Goal: Information Seeking & Learning: Learn about a topic

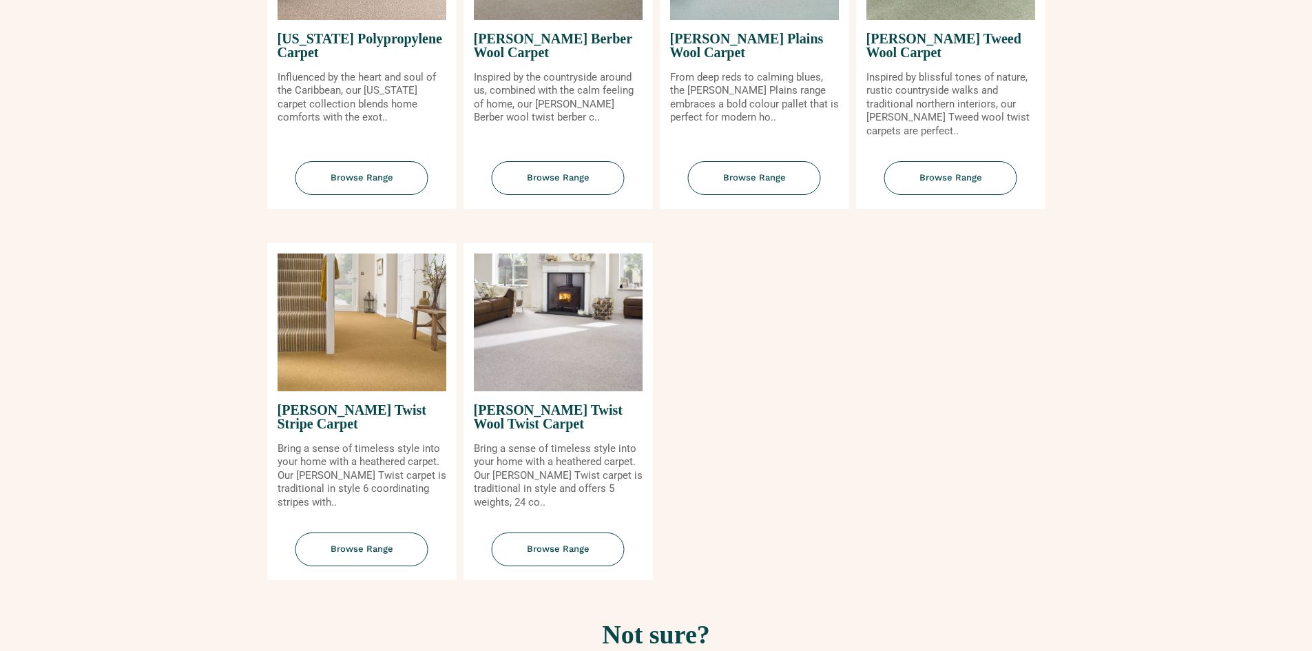
scroll to position [1515, 0]
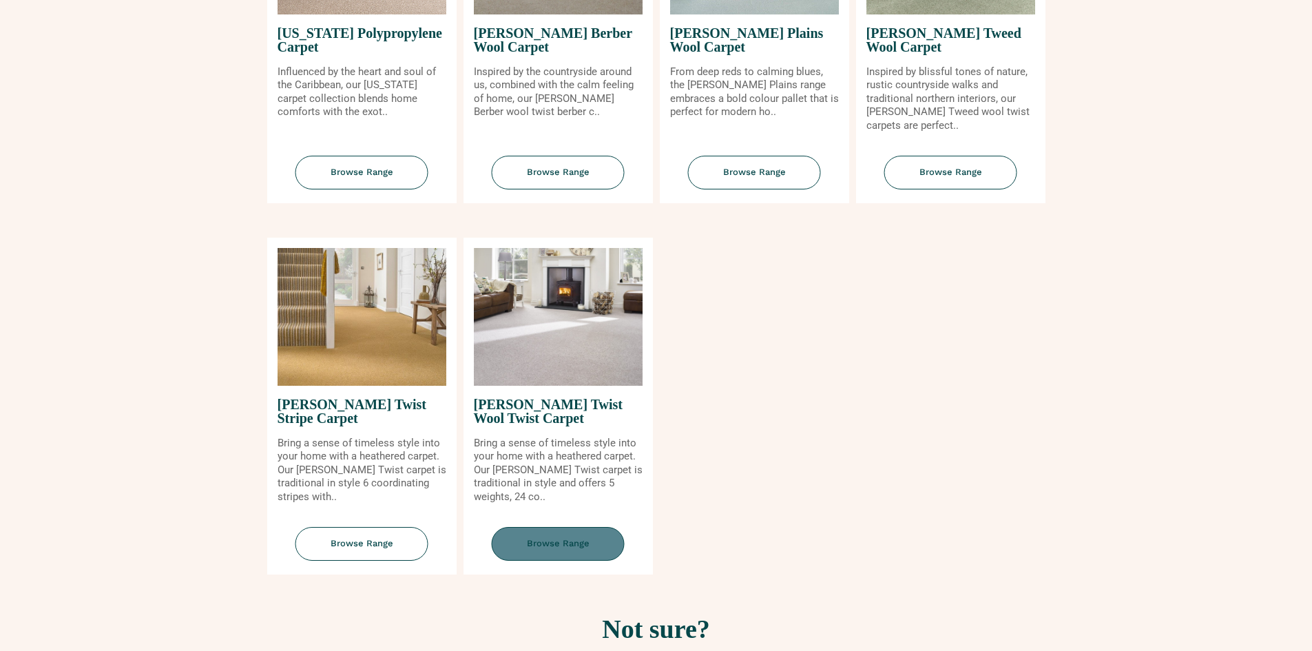
click at [547, 534] on span "Browse Range" at bounding box center [558, 544] width 133 height 34
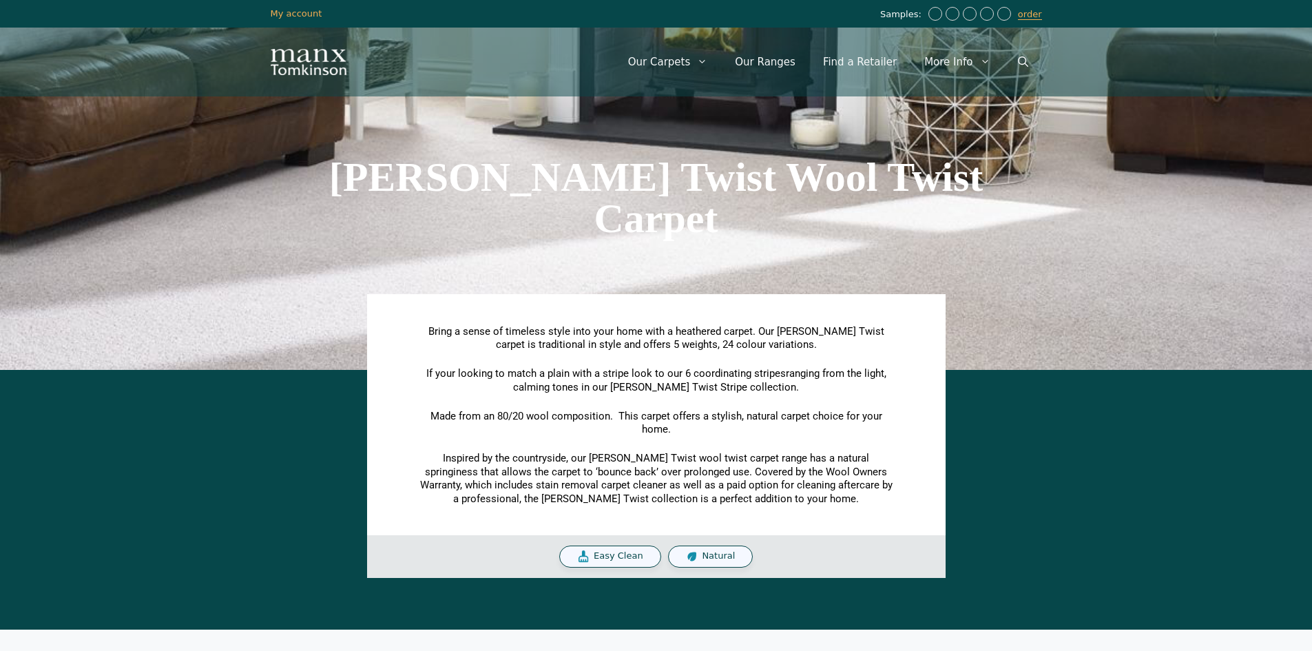
click at [621, 559] on span "Easy Clean" at bounding box center [619, 556] width 50 height 12
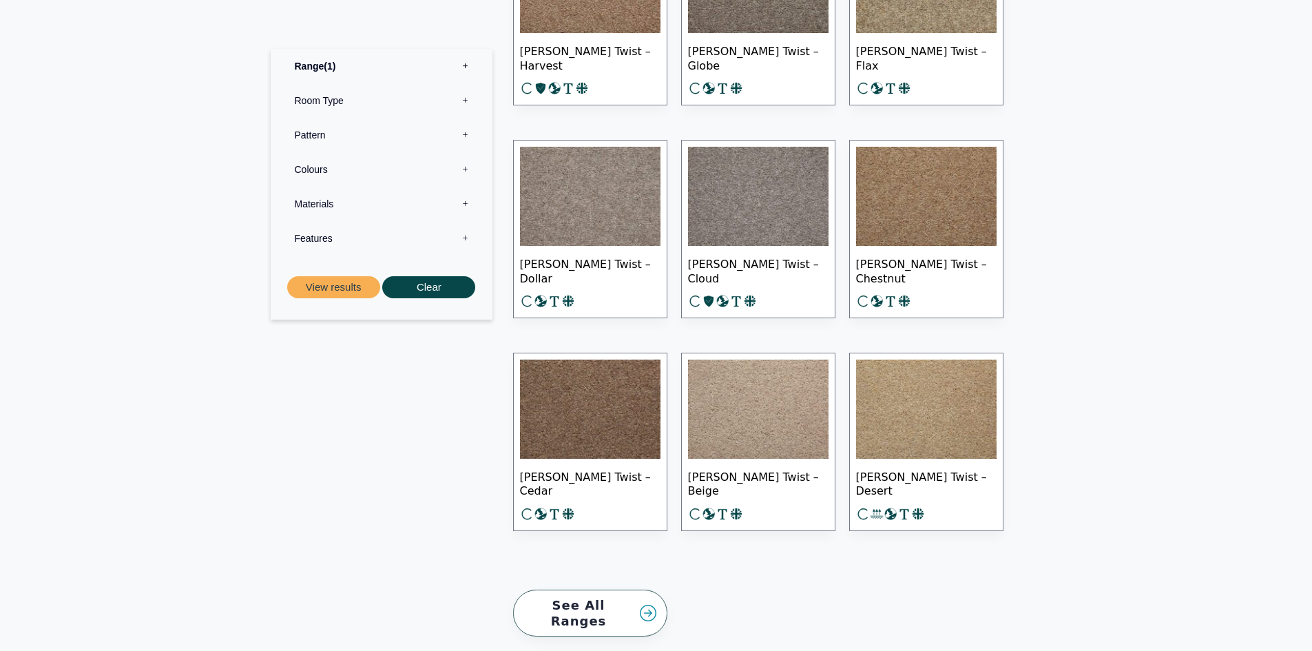
scroll to position [1859, 0]
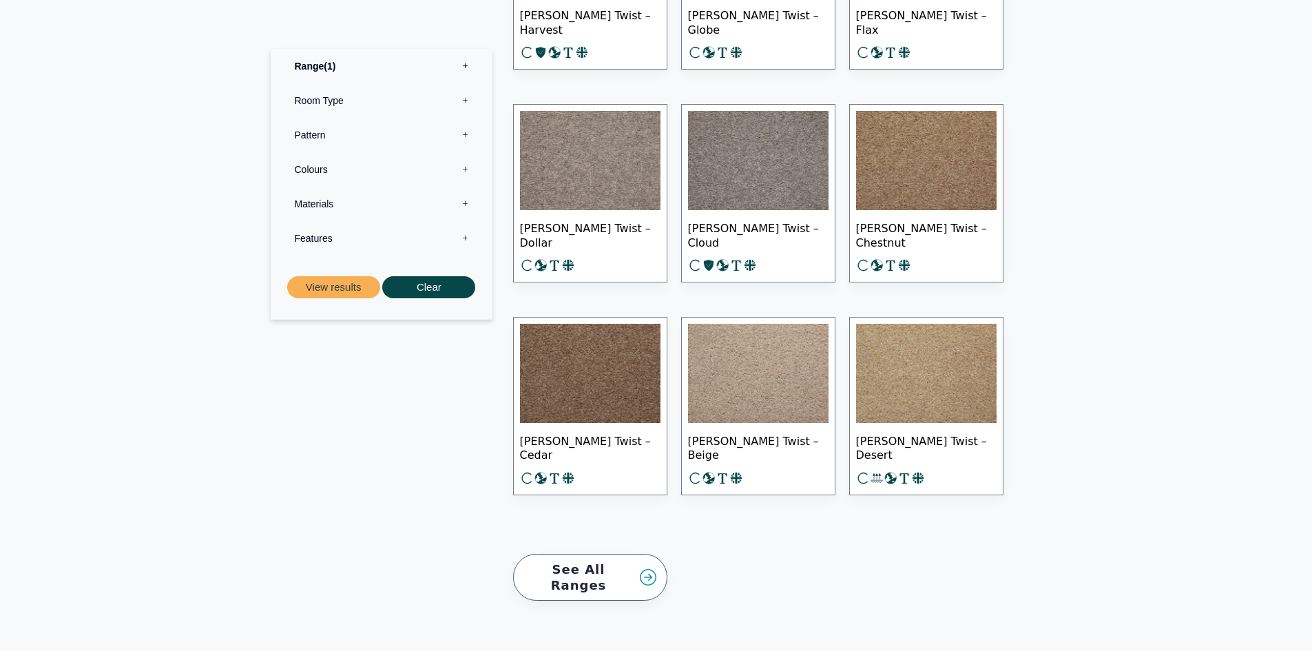
click at [584, 563] on link "See All Ranges" at bounding box center [590, 578] width 154 height 48
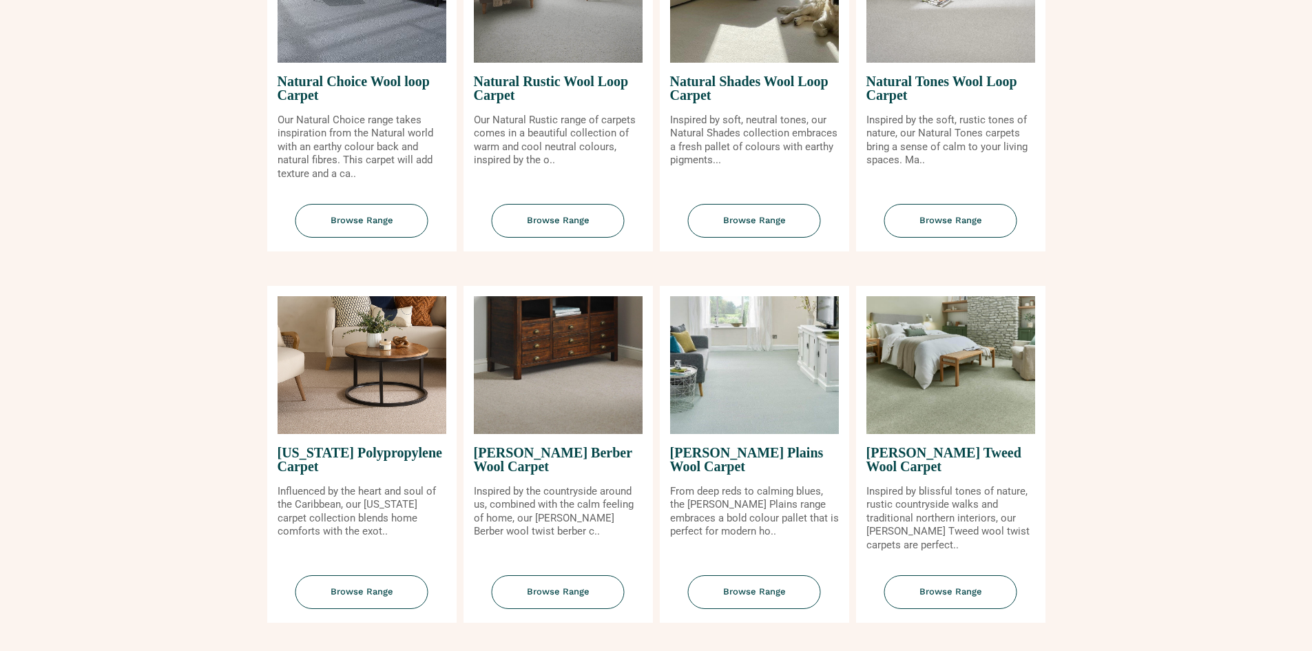
scroll to position [1102, 0]
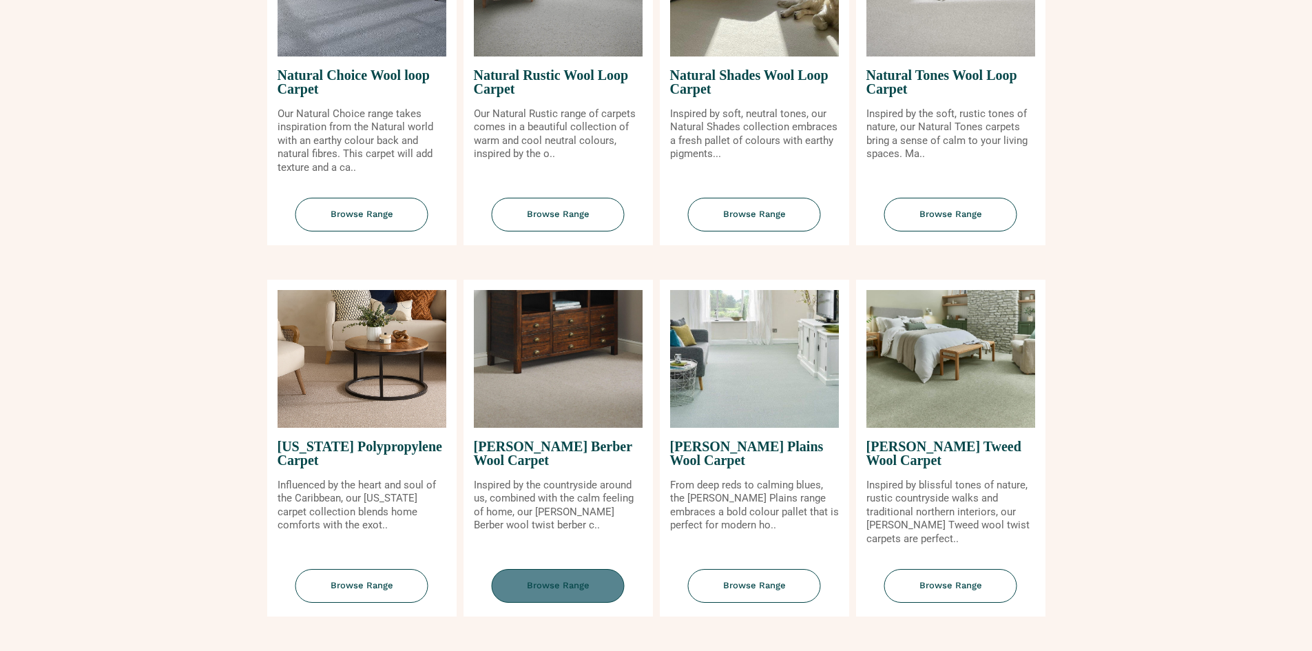
click at [556, 575] on span "Browse Range" at bounding box center [558, 586] width 133 height 34
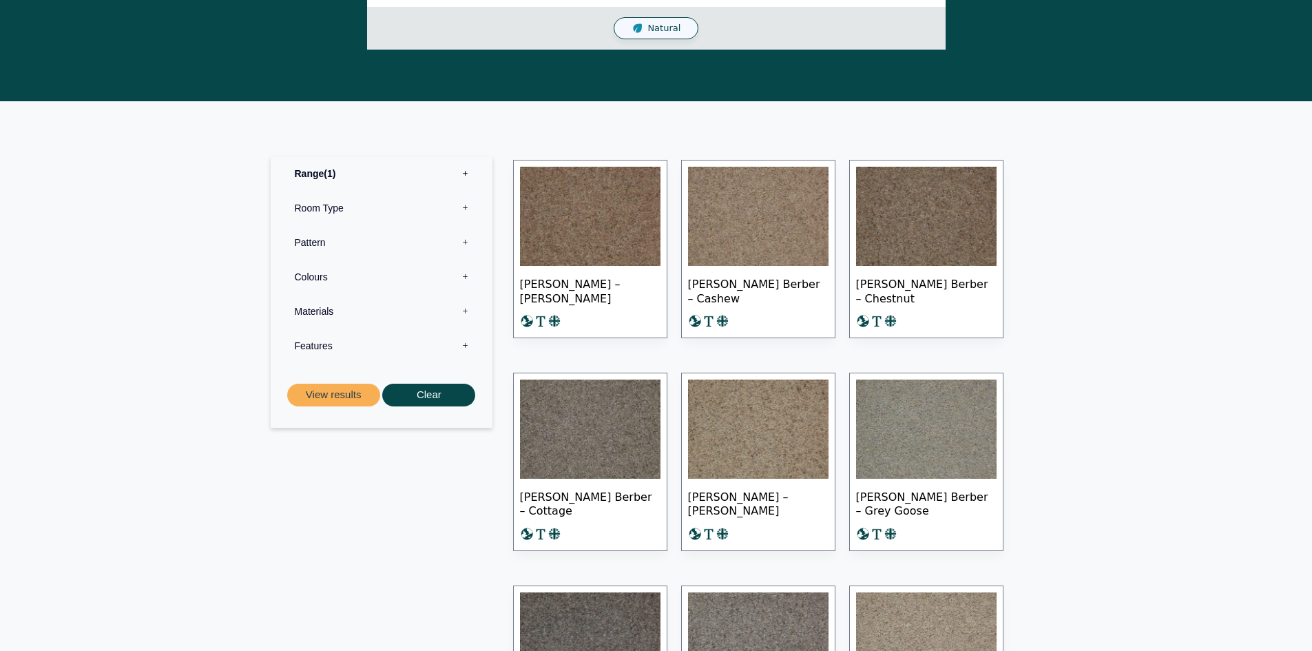
scroll to position [482, 0]
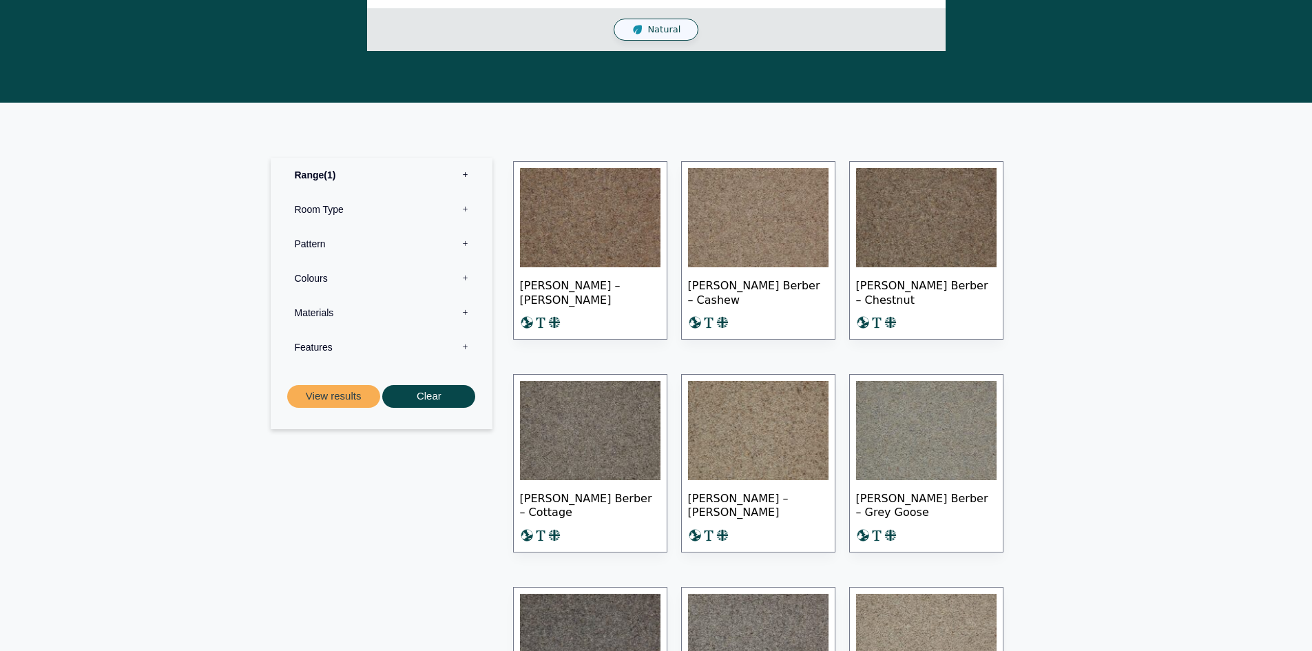
click at [461, 277] on label "Colours 0" at bounding box center [381, 278] width 201 height 34
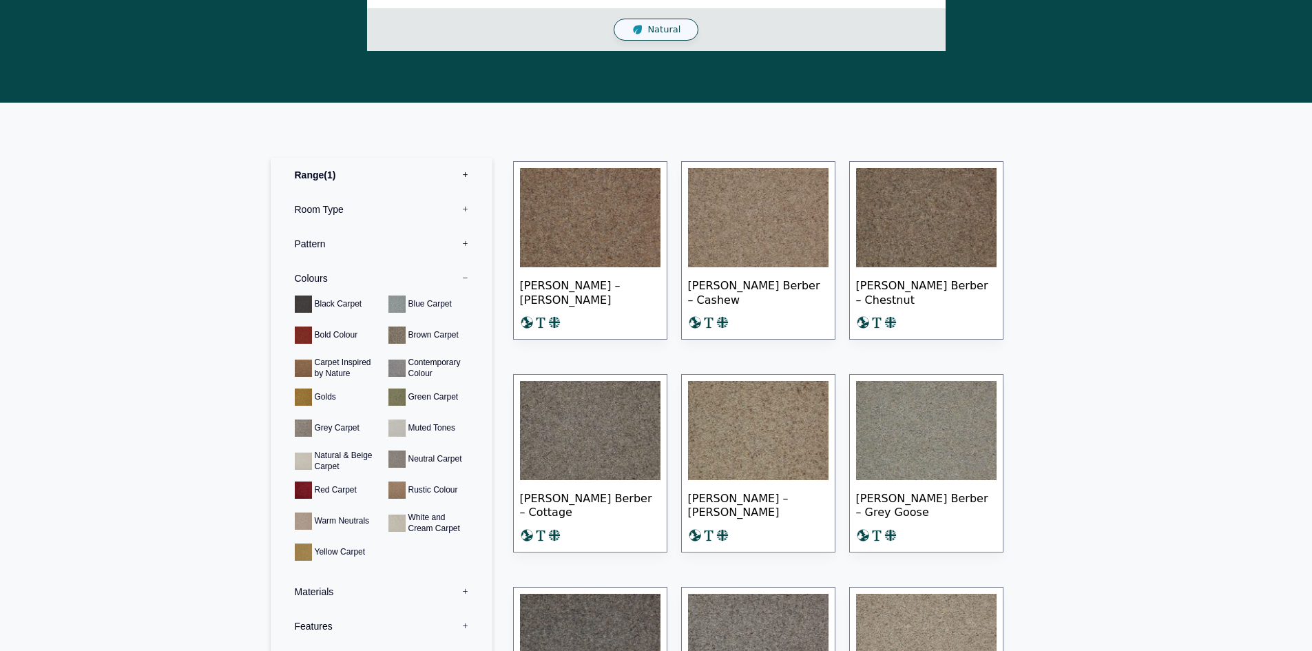
click at [201, 200] on section "Range 1 Bermuda Polypropylene Carpet Cadiz Wool Loop Carpet Calendar Trail Wool…" at bounding box center [656, 622] width 1312 height 1039
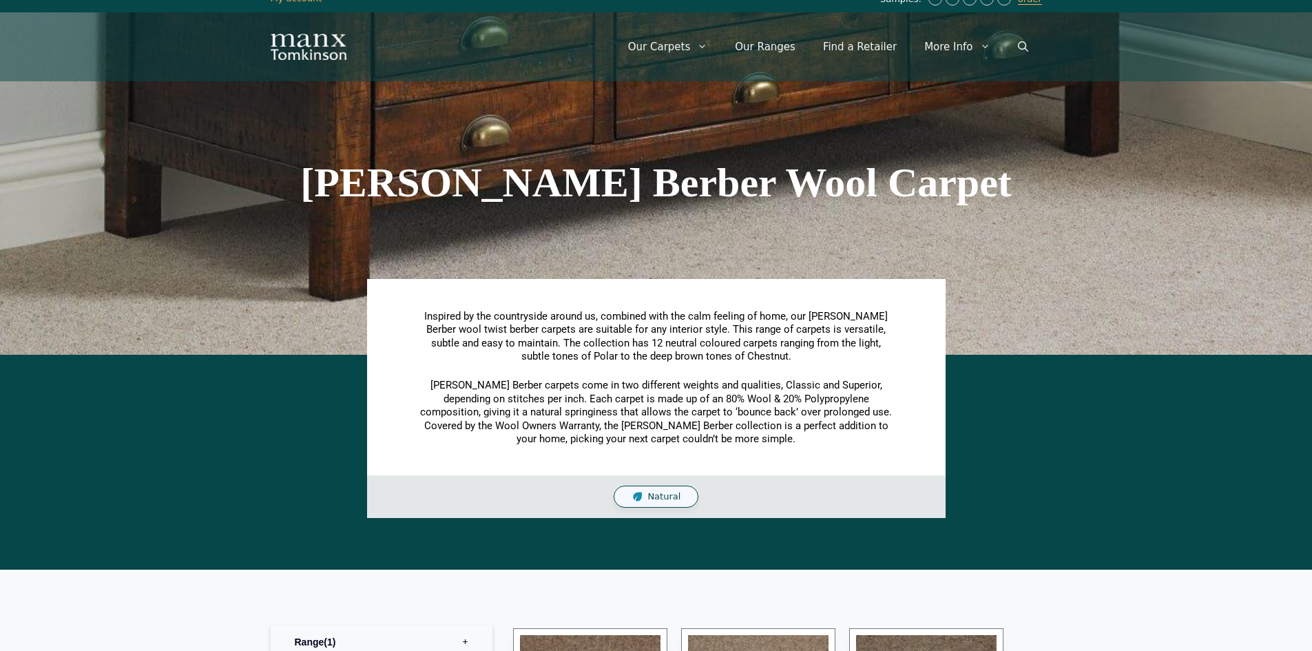
scroll to position [0, 0]
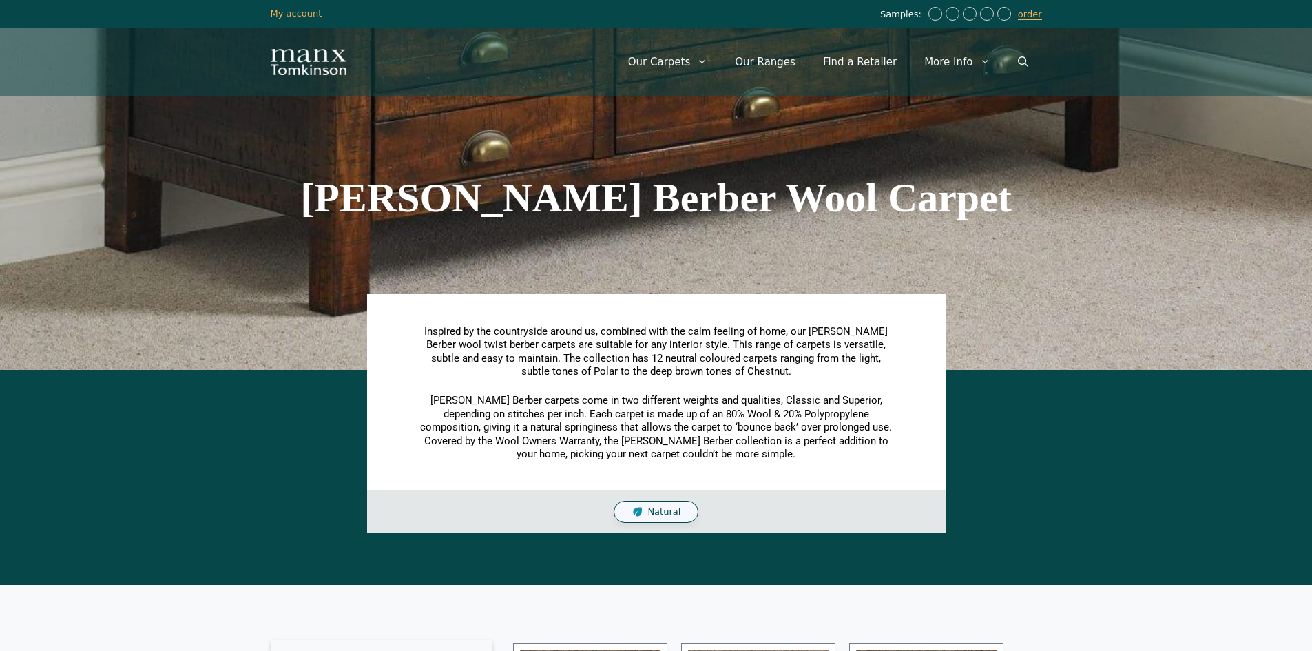
click at [176, 189] on section "Tomkinson Berber Wool Carpet" at bounding box center [656, 197] width 1312 height 344
click at [649, 510] on span "Natural" at bounding box center [663, 512] width 33 height 12
click at [774, 59] on link "Our Ranges" at bounding box center [765, 61] width 88 height 41
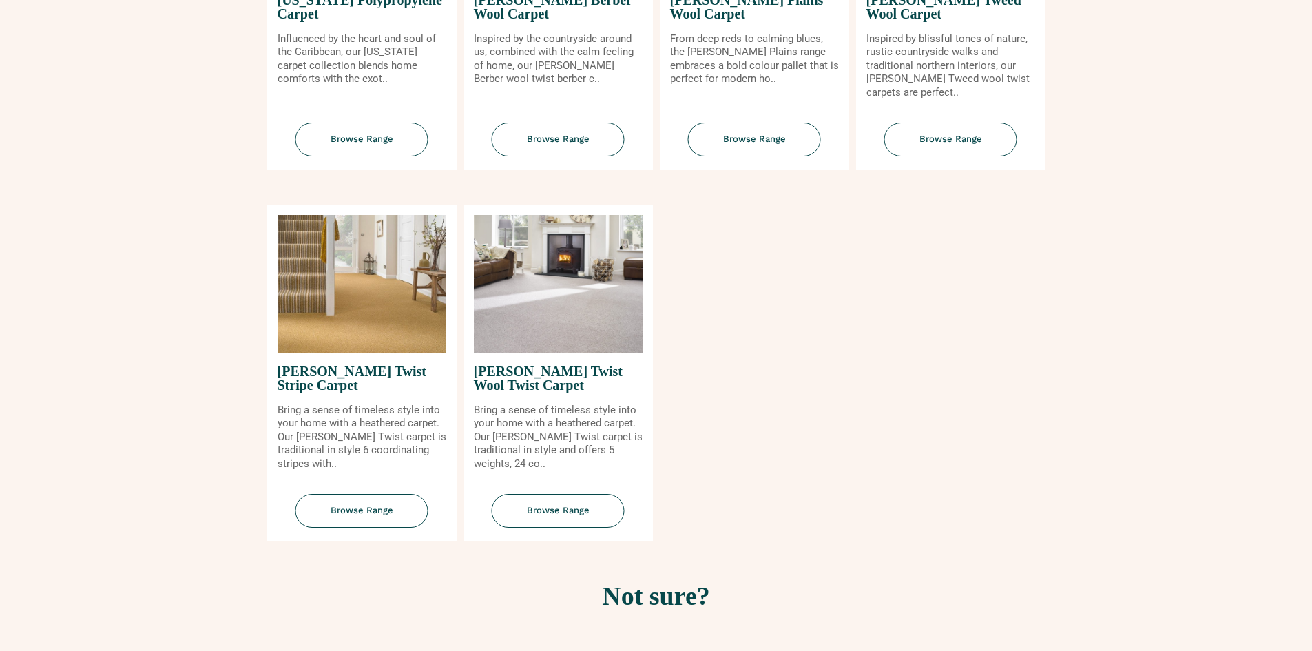
scroll to position [1584, 0]
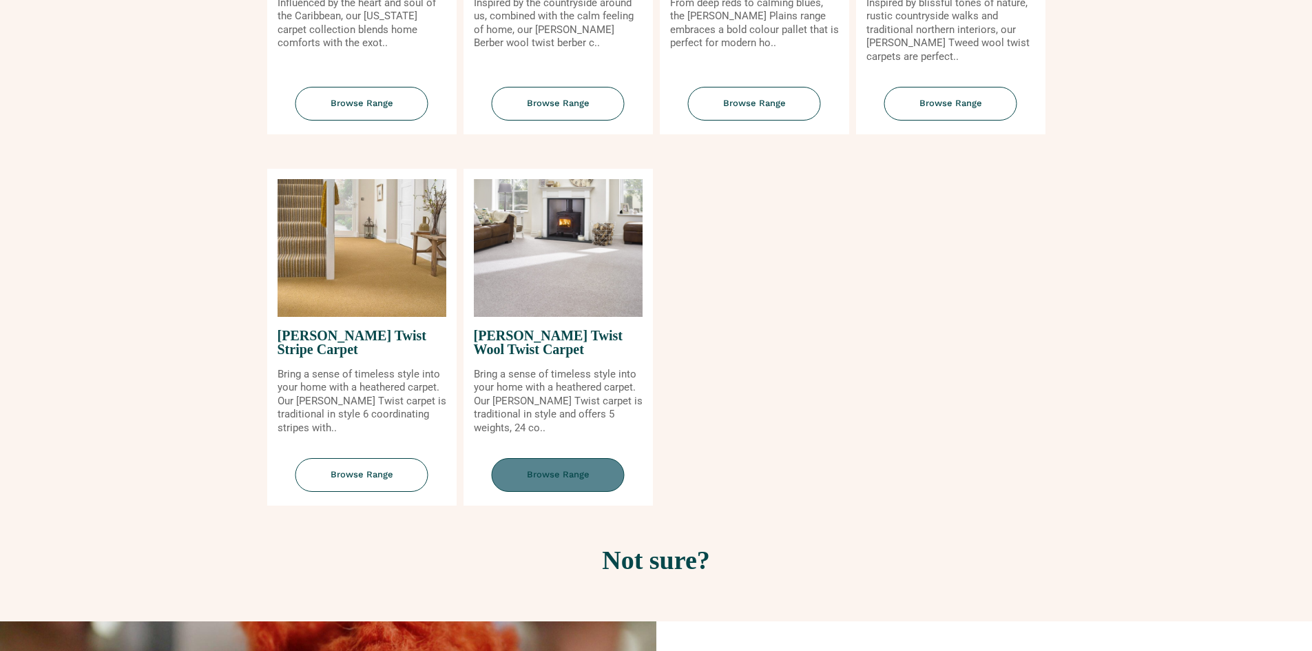
click at [556, 472] on span "Browse Range" at bounding box center [558, 475] width 133 height 34
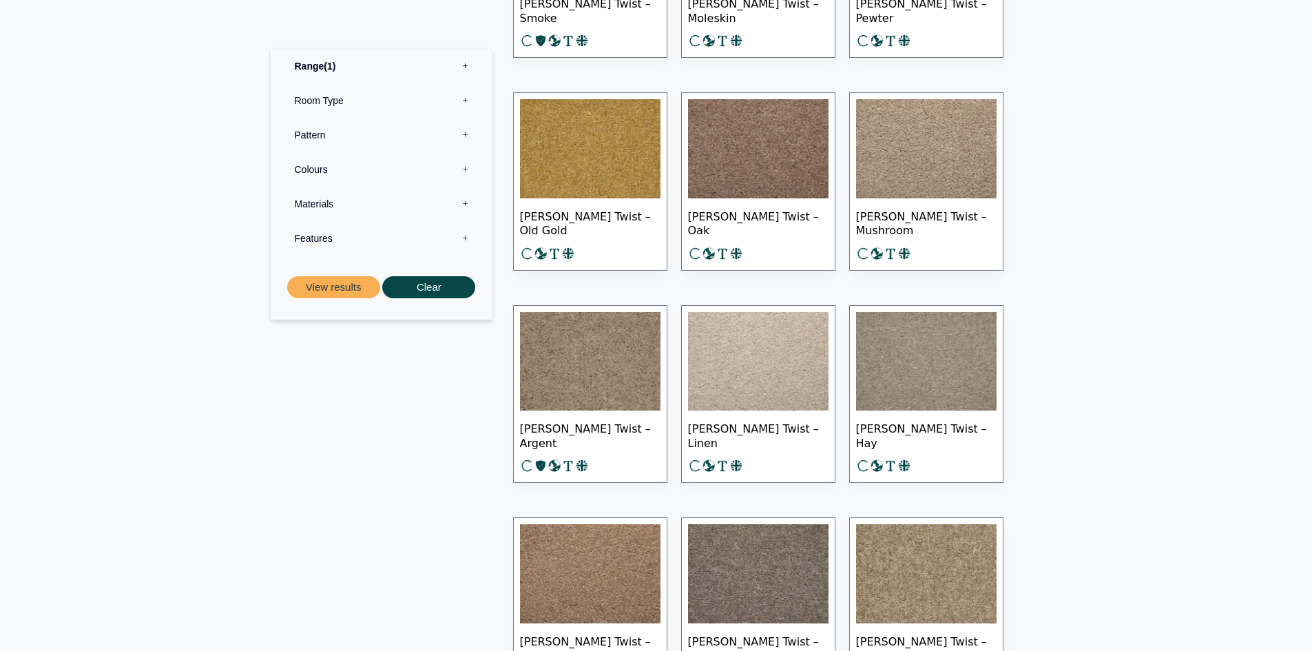
scroll to position [1240, 0]
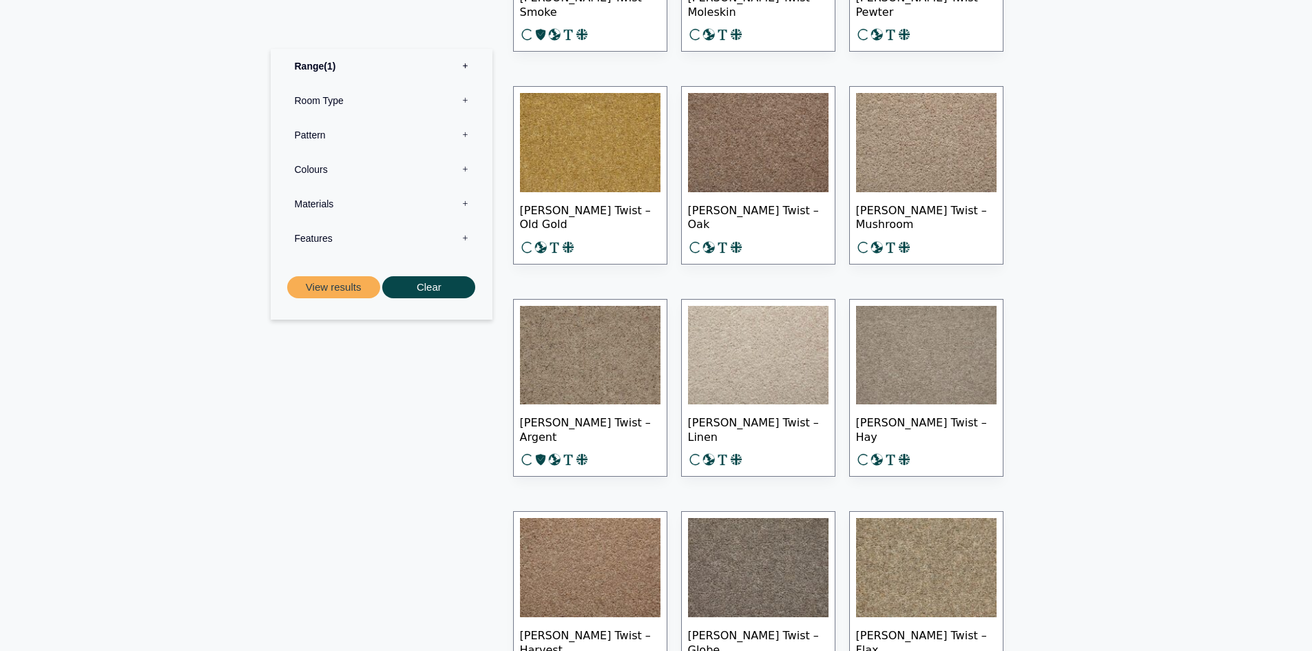
click at [912, 147] on img at bounding box center [926, 142] width 140 height 99
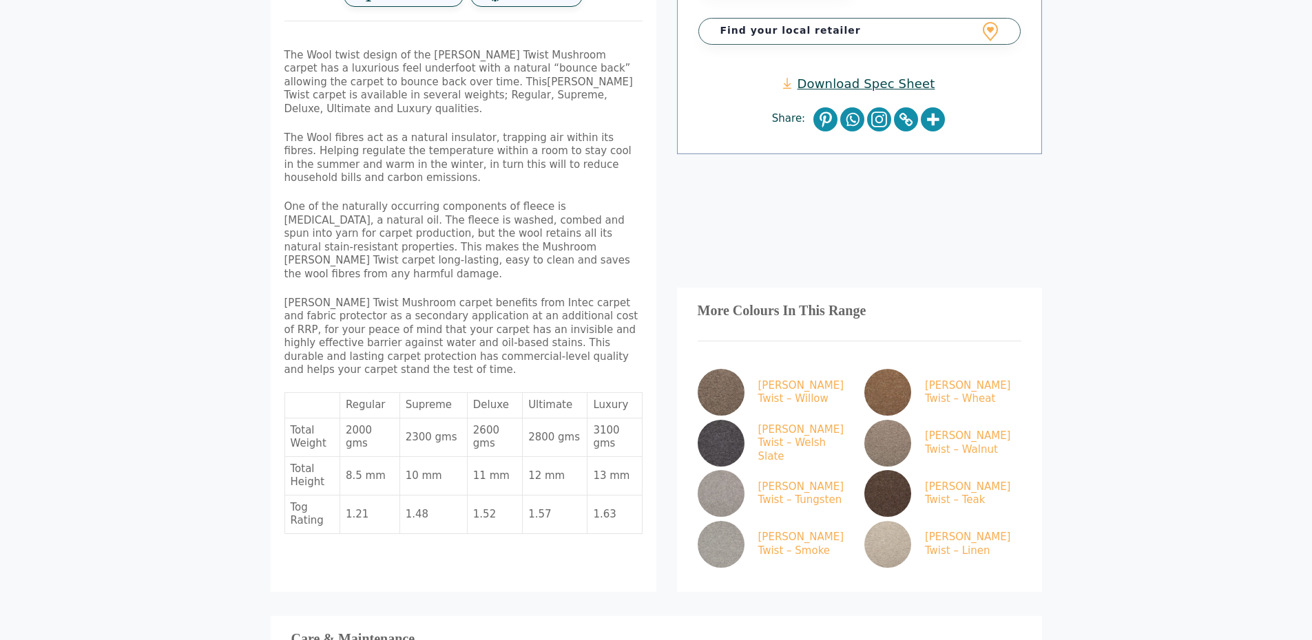
scroll to position [551, 0]
click at [898, 521] on img at bounding box center [887, 544] width 47 height 47
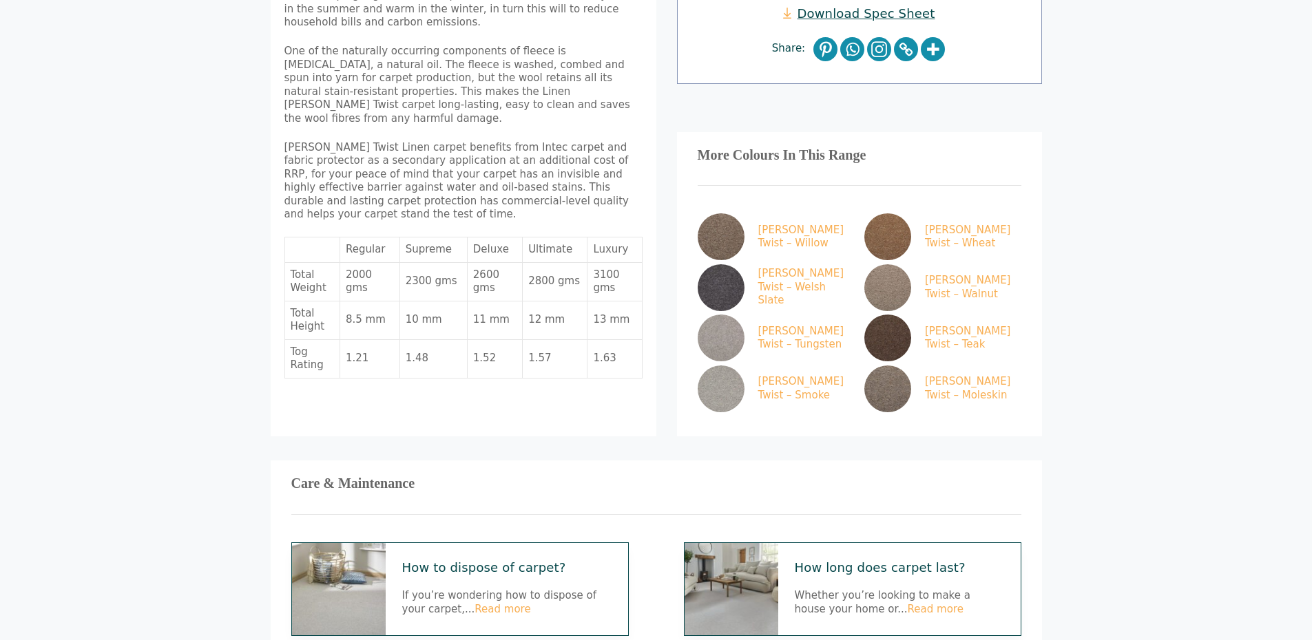
scroll to position [689, 0]
